Goal: Task Accomplishment & Management: Complete application form

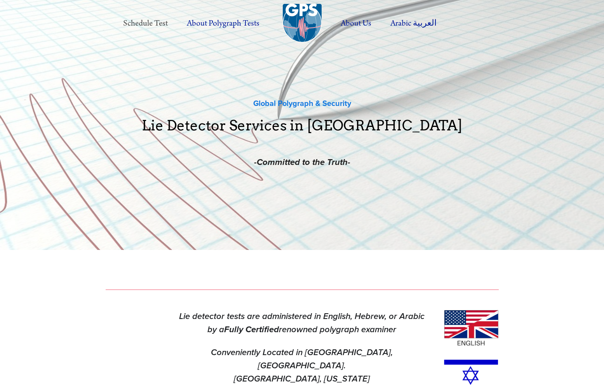
click at [151, 20] on link "Schedule Test" at bounding box center [146, 23] width 62 height 21
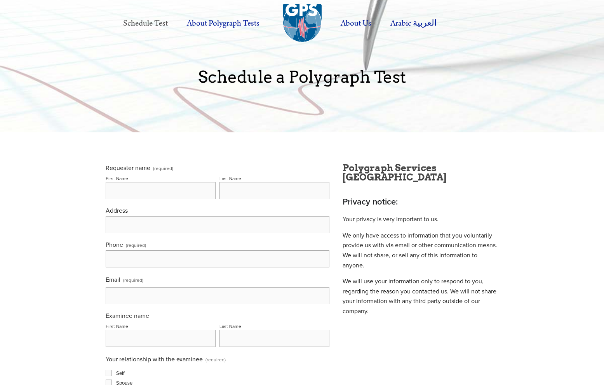
click at [181, 186] on input "First Name" at bounding box center [161, 190] width 110 height 17
click at [180, 193] on input "First Name" at bounding box center [161, 190] width 110 height 17
type input "adam"
type input "whitfield"
click at [147, 233] on input "Address" at bounding box center [218, 224] width 224 height 17
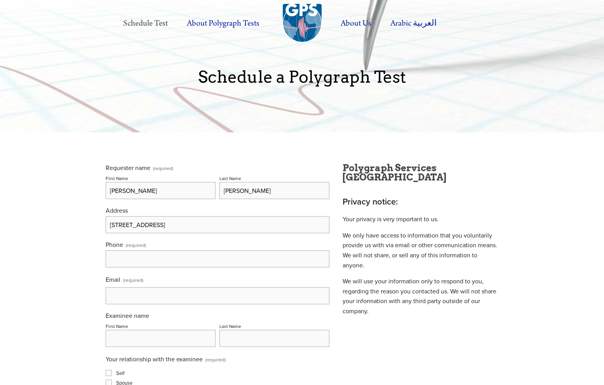
type input "1120 S Grand Ave Unit 1618"
click at [152, 259] on input "text" at bounding box center [218, 258] width 224 height 17
type input "(650) 619-9772"
click at [163, 299] on input "Email (required)" at bounding box center [218, 295] width 224 height 17
type input "adamboy2000@gmail.com"
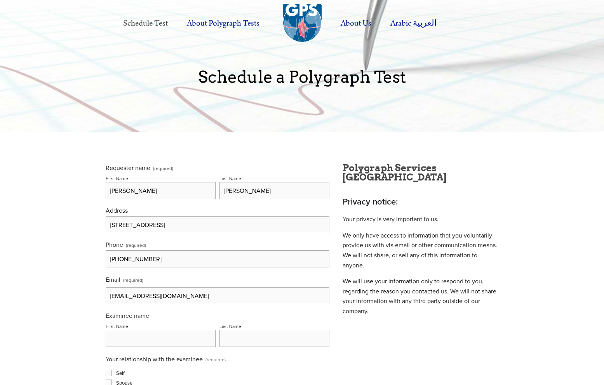
click at [155, 342] on input "First Name" at bounding box center [161, 338] width 110 height 17
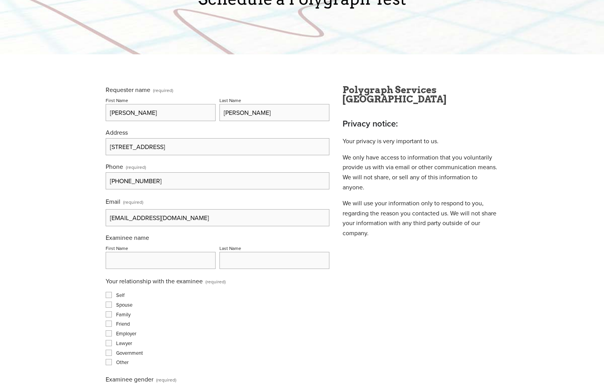
click at [136, 114] on input "adam" at bounding box center [161, 112] width 110 height 17
click at [170, 260] on input "First Name" at bounding box center [161, 260] width 110 height 17
paste input "adam"
type input "adam"
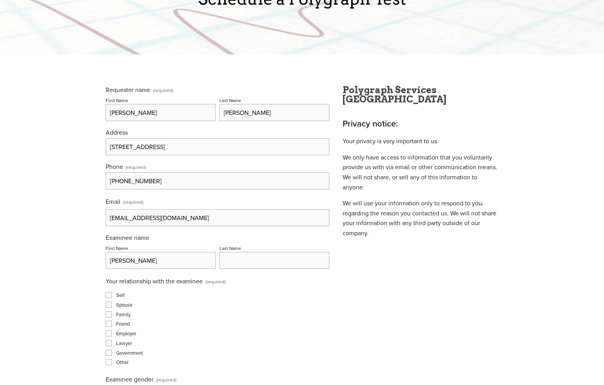
click at [246, 113] on input "whitfield" at bounding box center [274, 112] width 110 height 17
click at [252, 255] on input "Last Name" at bounding box center [274, 260] width 110 height 17
paste input "whitfield"
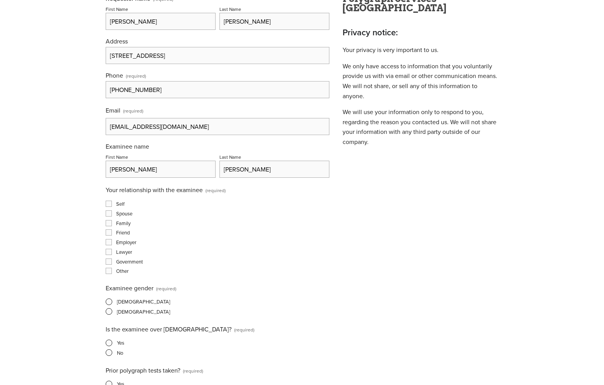
scroll to position [174, 0]
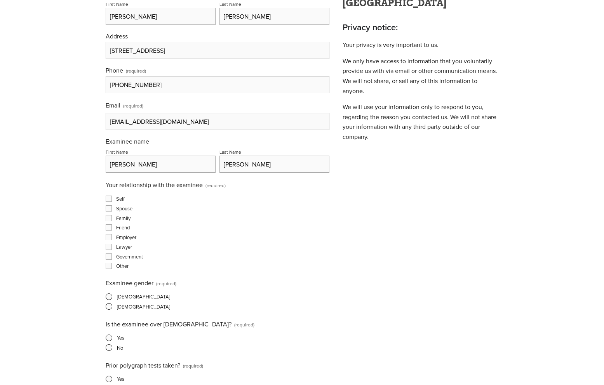
type input "whitfield"
click at [109, 216] on div "Family" at bounding box center [218, 217] width 224 height 7
click at [106, 212] on input "Spouse" at bounding box center [109, 208] width 6 height 6
checkbox input "true"
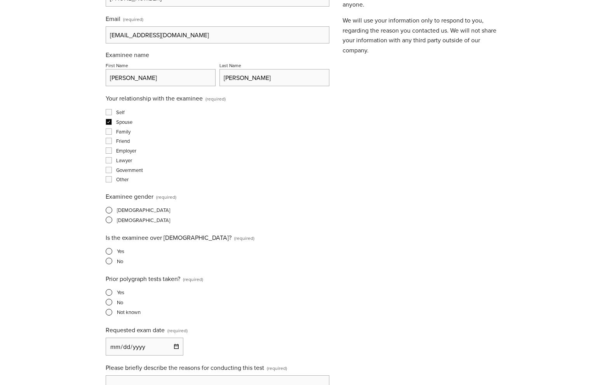
scroll to position [267, 0]
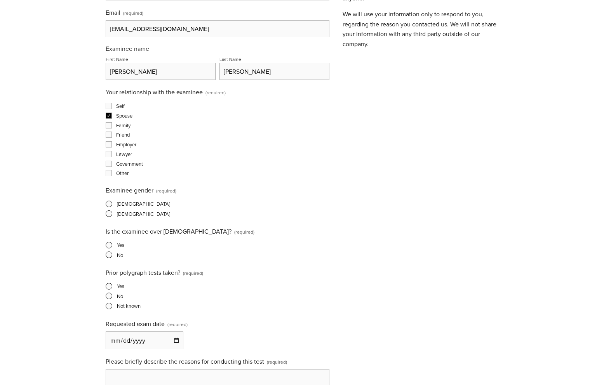
click at [108, 207] on span at bounding box center [109, 204] width 7 height 7
click at [108, 207] on input "Male" at bounding box center [108, 204] width 5 height 5
radio input "true"
click at [110, 247] on span at bounding box center [109, 245] width 7 height 7
click at [110, 247] on input "Yes" at bounding box center [108, 245] width 5 height 5
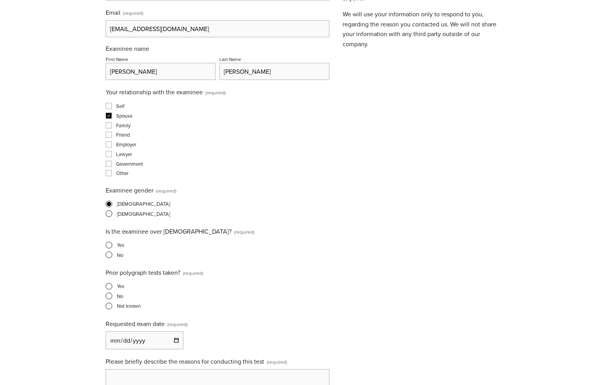
radio input "true"
click at [108, 299] on span at bounding box center [109, 296] width 7 height 7
click at [108, 299] on input "No" at bounding box center [108, 296] width 5 height 5
radio input "true"
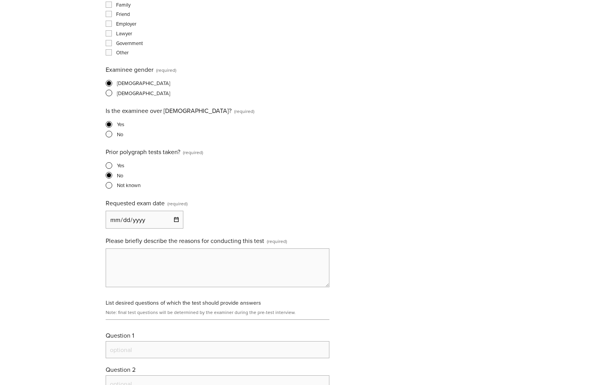
scroll to position [395, 0]
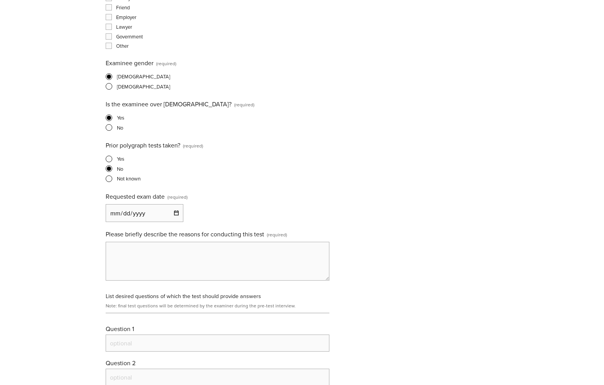
click at [150, 214] on input "Requested exam date (required)" at bounding box center [145, 213] width 78 height 18
click at [169, 214] on input "Requested exam date (required)" at bounding box center [145, 213] width 78 height 18
click at [172, 215] on input "Requested exam date (required)" at bounding box center [145, 213] width 78 height 18
click at [217, 252] on textarea "Please briefly describe the reasons for conducting this test (required)" at bounding box center [218, 261] width 224 height 39
click at [161, 252] on textarea "Betrayal" at bounding box center [218, 261] width 224 height 39
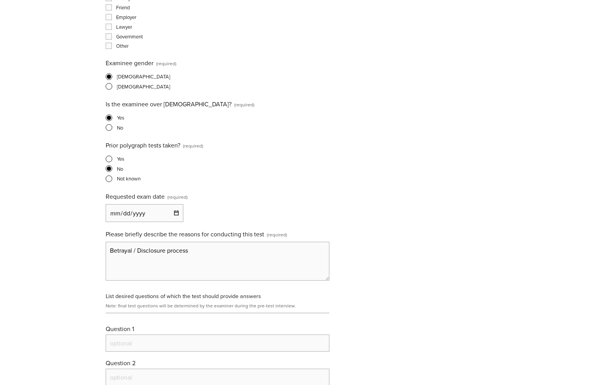
click at [172, 254] on textarea "Betrayal / Disclosure process" at bounding box center [218, 261] width 224 height 39
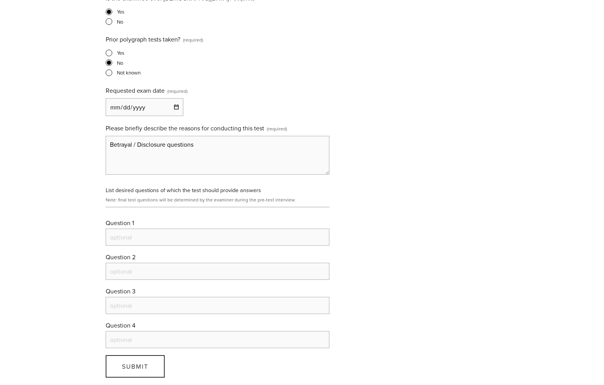
scroll to position [528, 0]
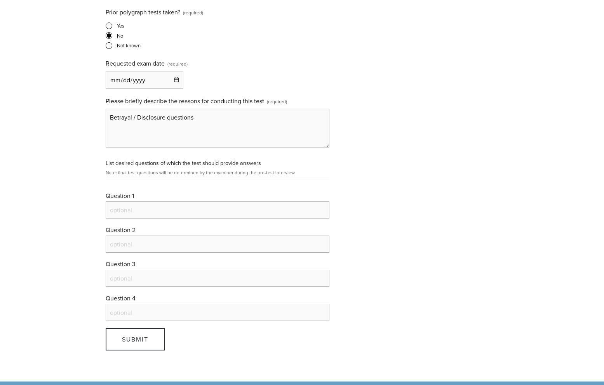
click at [164, 206] on input "Question 1" at bounding box center [218, 210] width 224 height 17
click at [176, 121] on textarea "Betrayal / Disclosure questions" at bounding box center [218, 128] width 224 height 39
click at [222, 122] on textarea "Betrayal / Disclosure questions" at bounding box center [218, 128] width 224 height 39
type textarea "Betrayal / Disclosure questions through therapist"
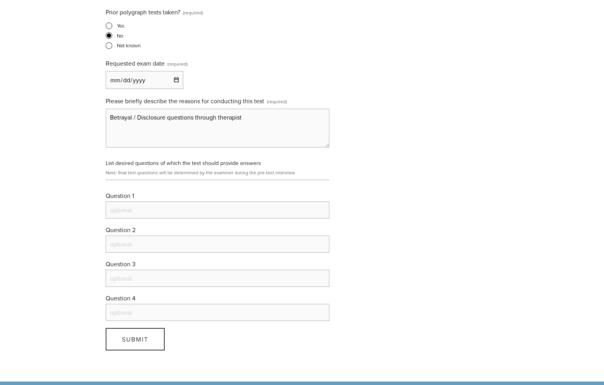
click at [170, 202] on label "Question 1" at bounding box center [218, 196] width 224 height 10
click at [170, 203] on input "Question 1" at bounding box center [218, 210] width 224 height 17
type input "to be provided"
click at [213, 252] on input "Question 2" at bounding box center [218, 244] width 224 height 17
paste input "to be provided"
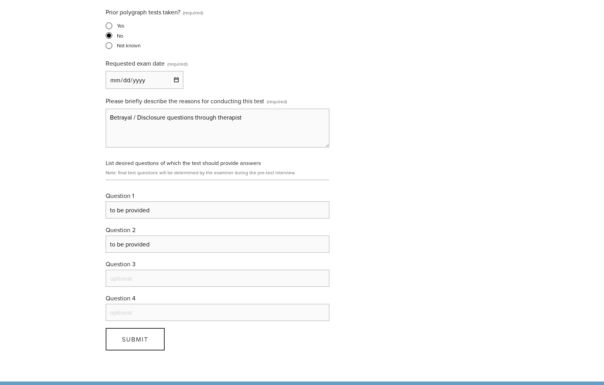
type input "to be provided"
click at [200, 270] on label "Question 3" at bounding box center [218, 265] width 224 height 10
click at [200, 271] on input "Question 3" at bounding box center [218, 278] width 224 height 17
paste input "to be provided"
type input "to be provided"
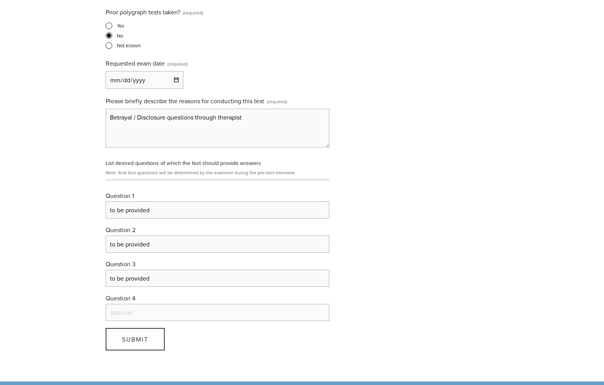
click at [202, 304] on label "Question 4" at bounding box center [218, 299] width 224 height 10
click at [202, 306] on input "Question 4" at bounding box center [218, 312] width 224 height 17
paste input "to be provided"
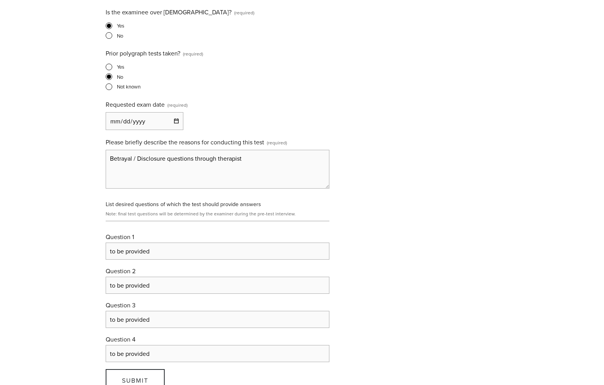
scroll to position [400, 0]
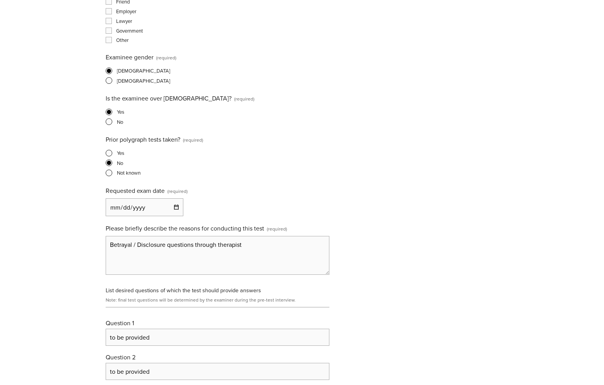
type input "to be provided"
click at [181, 222] on div "Requester name (required) First Name adam Last Name whitfield Address 1120 S Gr…" at bounding box center [218, 105] width 224 height 685
click at [180, 221] on div "Requester name (required) First Name adam Last Name whitfield Address 1120 S Gr…" at bounding box center [218, 105] width 224 height 685
click at [180, 212] on input "Requested exam date (required)" at bounding box center [145, 207] width 78 height 18
click at [179, 211] on input "Requested exam date (required)" at bounding box center [145, 207] width 78 height 18
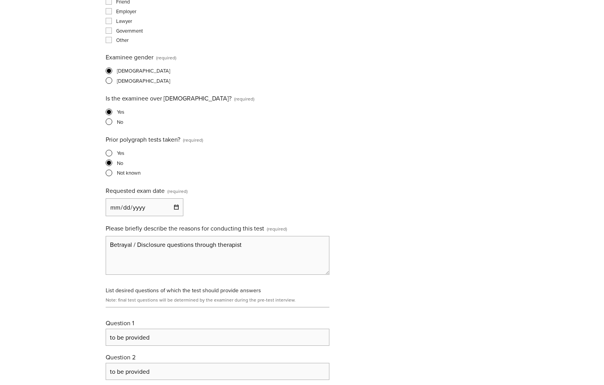
click at [179, 211] on input "Requested exam date (required)" at bounding box center [145, 207] width 78 height 18
click at [176, 210] on input "Requested exam date (required)" at bounding box center [145, 207] width 78 height 18
type input "2025-09-12"
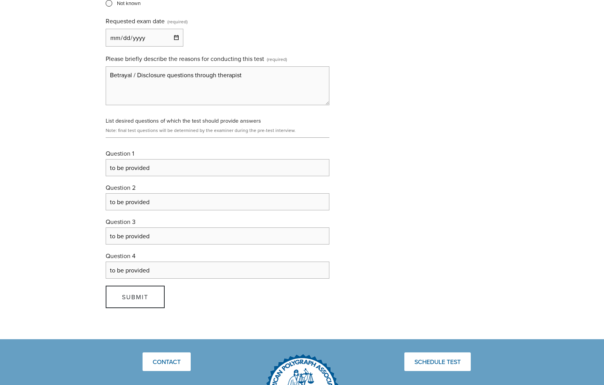
scroll to position [634, 0]
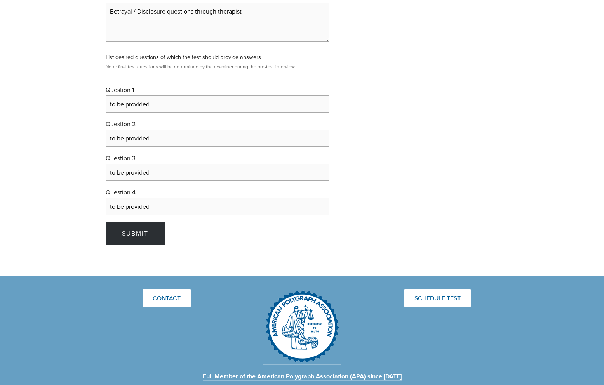
click at [122, 238] on span "Submit" at bounding box center [135, 233] width 26 height 9
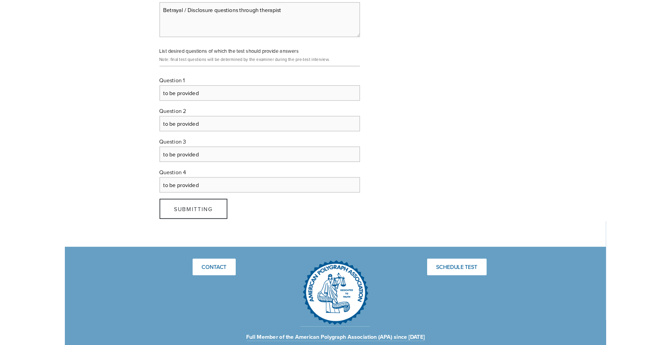
scroll to position [3, 0]
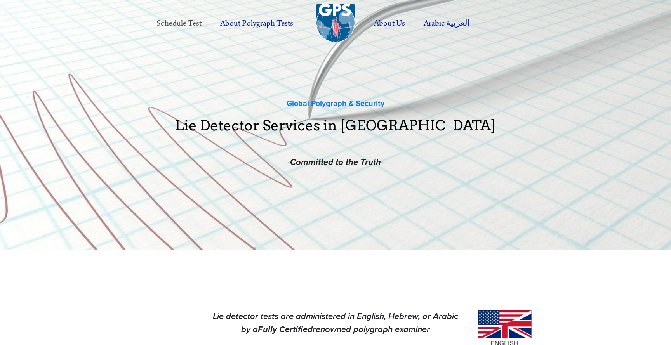
click at [170, 23] on link "Schedule Test" at bounding box center [179, 23] width 62 height 21
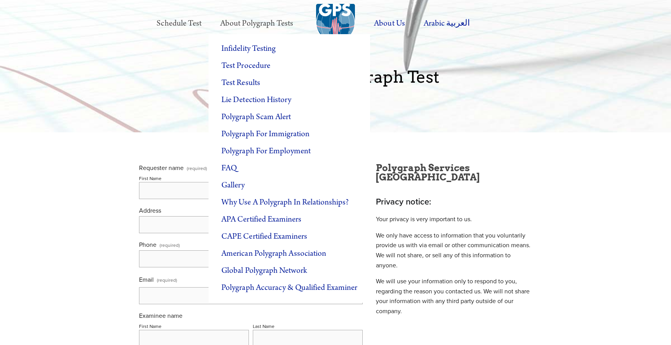
click at [241, 22] on label "About Polygraph Tests" at bounding box center [257, 23] width 90 height 21
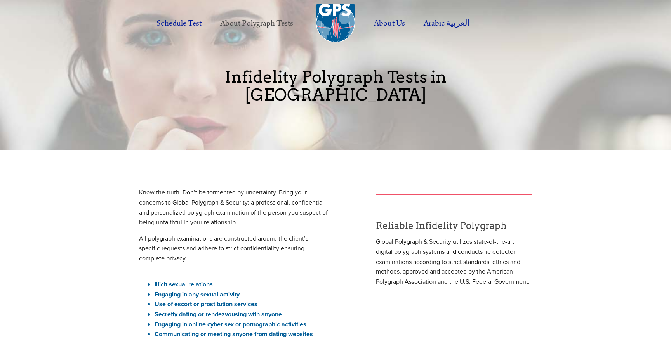
click at [221, 290] on li "Engaging in any sexual activity" at bounding box center [242, 295] width 174 height 10
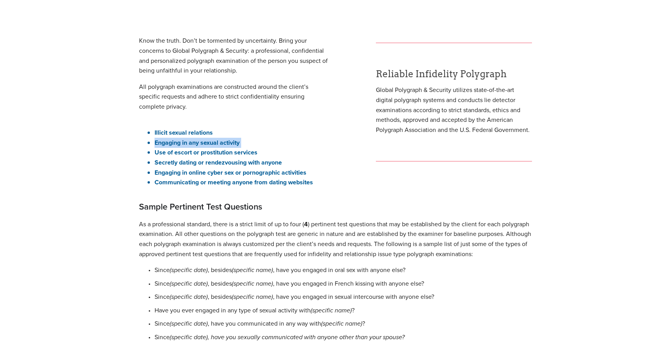
scroll to position [245, 0]
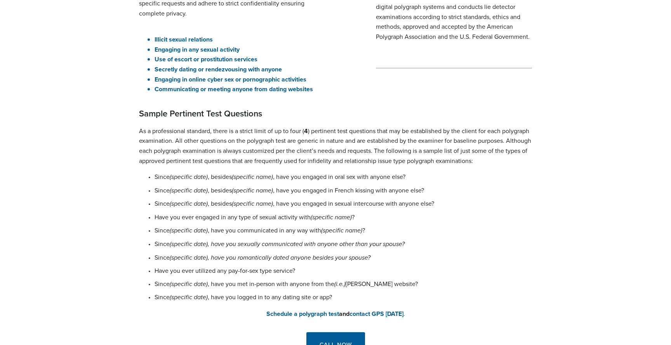
click at [334, 172] on p "Since (specific date) , besides (specific name) , have you engaged in oral sex …" at bounding box center [343, 177] width 377 height 10
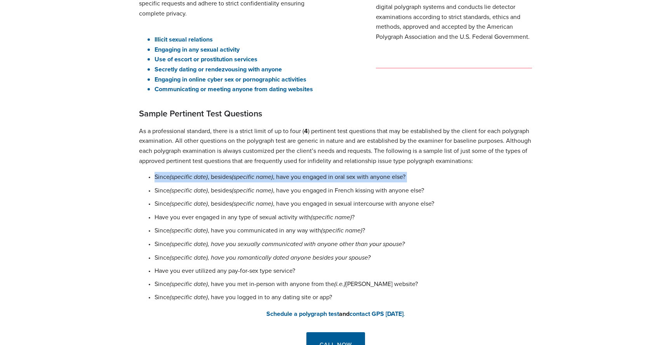
click at [334, 172] on p "Since (specific date) , besides (specific name) , have you engaged in oral sex …" at bounding box center [343, 177] width 377 height 10
copy p "Since (specific date) , besides (specific name) , have you engaged in oral sex …"
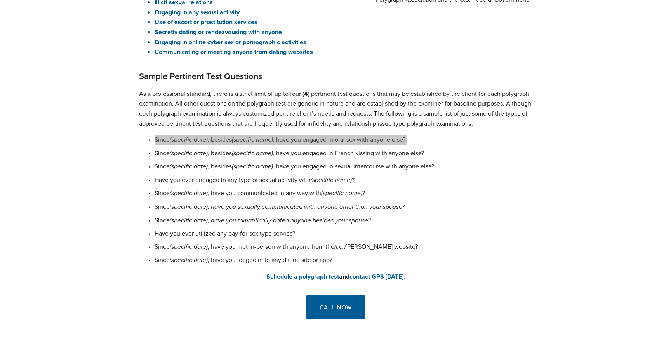
scroll to position [296, 0]
